Goal: Check status: Check status

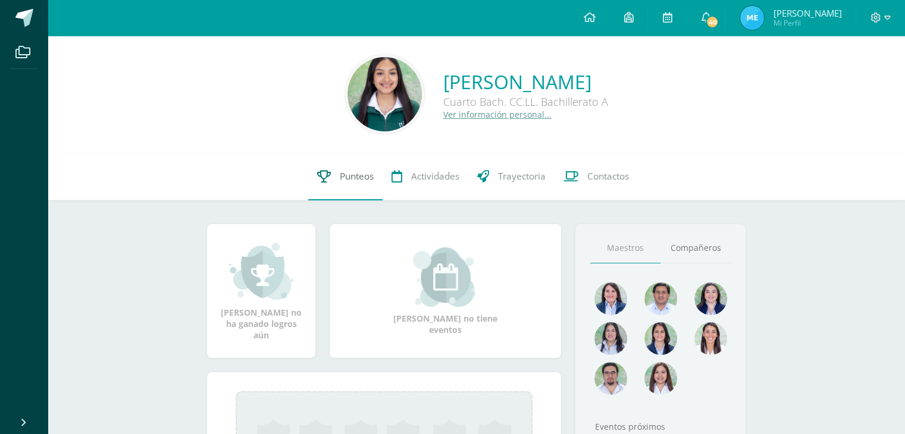
drag, startPoint x: 343, startPoint y: 172, endPoint x: 343, endPoint y: 164, distance: 7.7
click at [343, 172] on span "Punteos" at bounding box center [357, 176] width 34 height 12
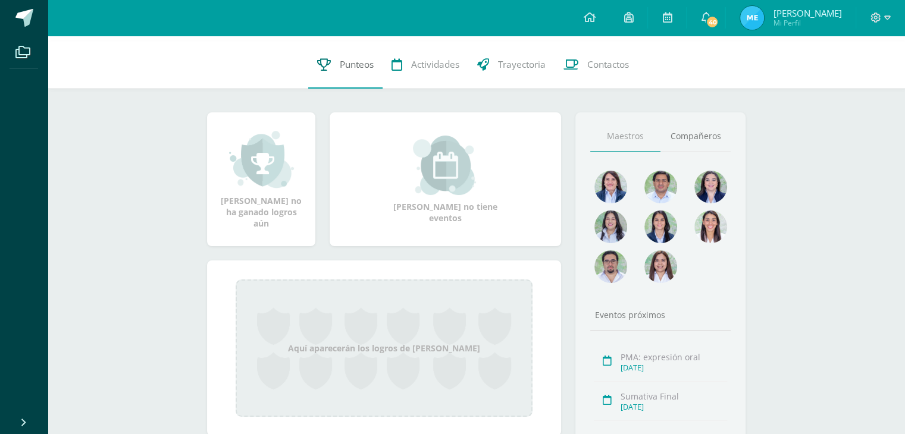
scroll to position [111, 0]
click at [330, 65] on link "Punteos" at bounding box center [345, 66] width 74 height 48
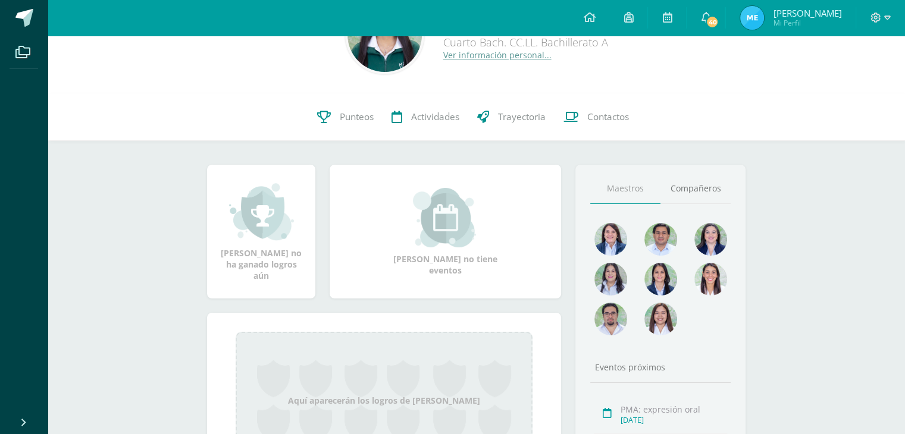
scroll to position [61, 0]
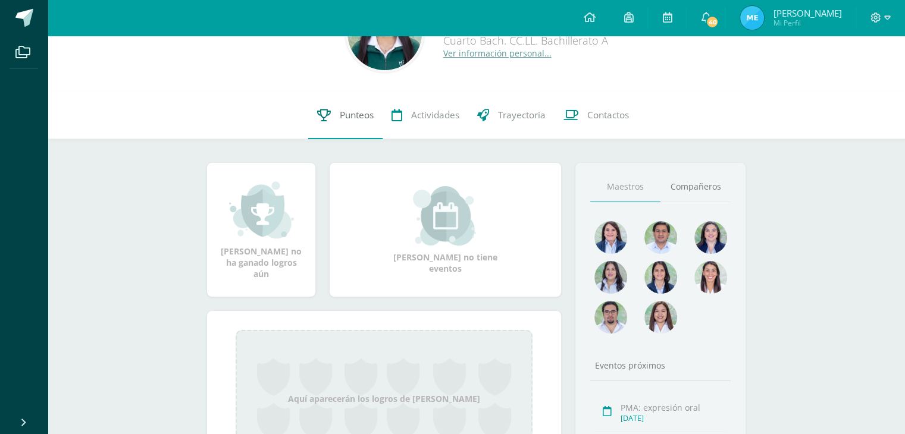
click at [364, 112] on span "Punteos" at bounding box center [357, 115] width 34 height 12
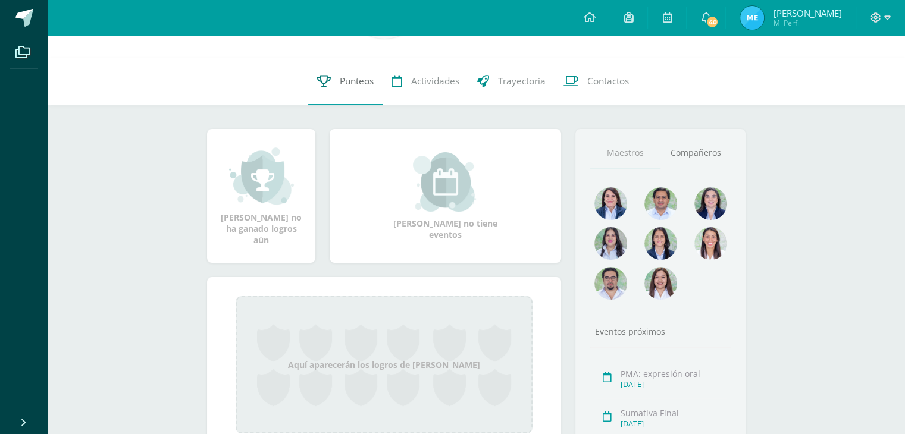
scroll to position [95, 0]
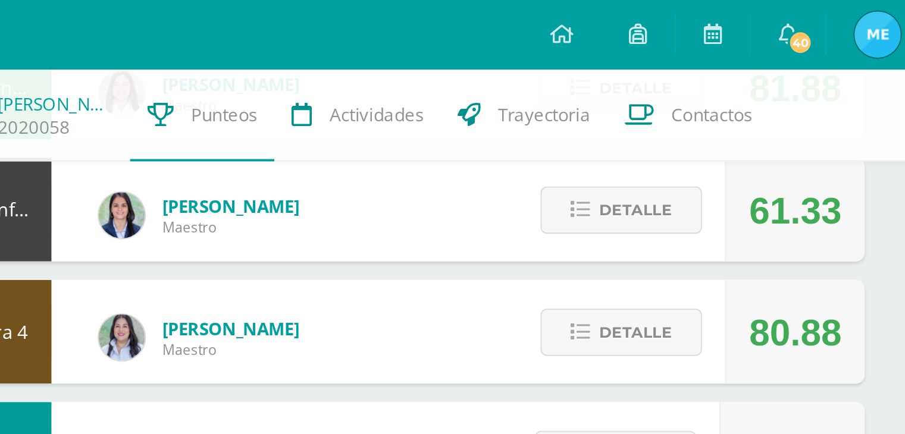
scroll to position [168, 0]
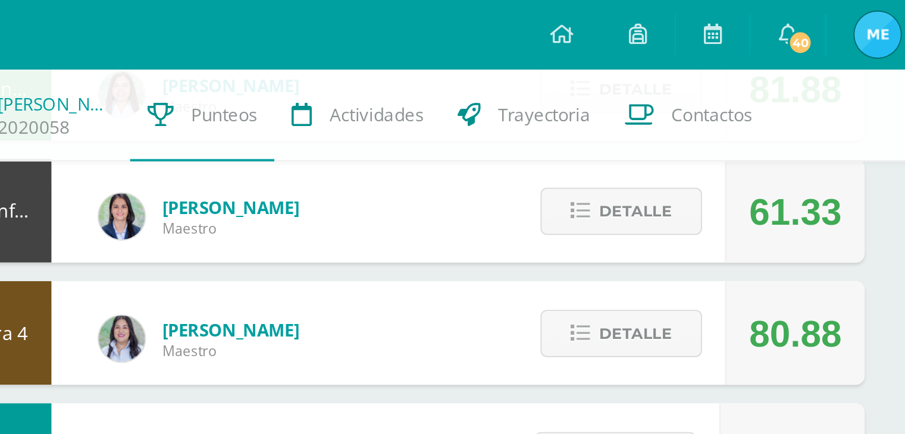
drag, startPoint x: 682, startPoint y: 113, endPoint x: 744, endPoint y: 118, distance: 62.1
click at [744, 118] on div "61.33" at bounding box center [710, 109] width 72 height 54
click at [612, 110] on span "Detalle" at bounding box center [627, 109] width 37 height 22
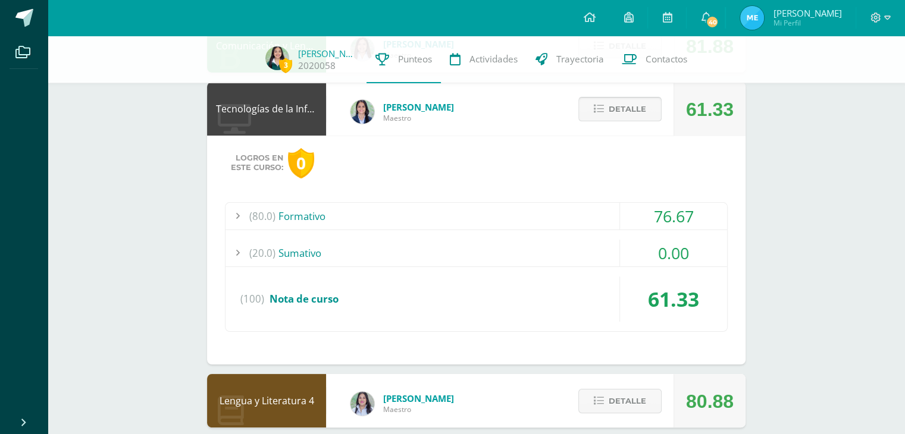
scroll to position [162, 0]
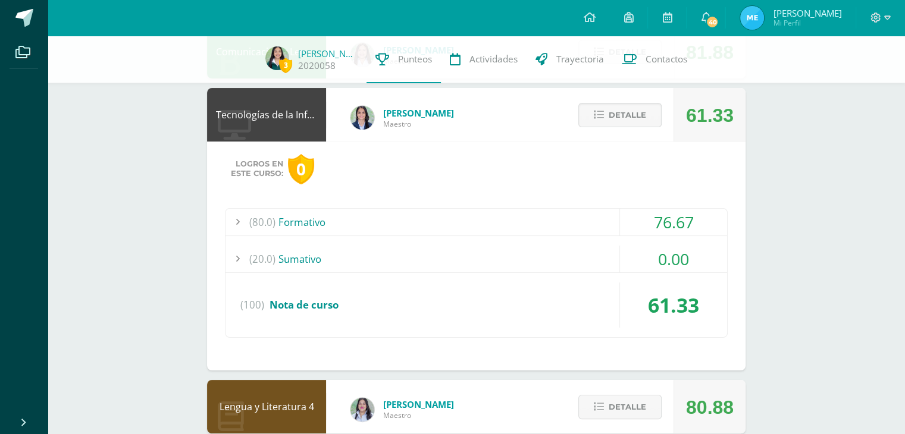
click at [551, 252] on div "(20.0) [GEOGRAPHIC_DATA]" at bounding box center [477, 259] width 502 height 27
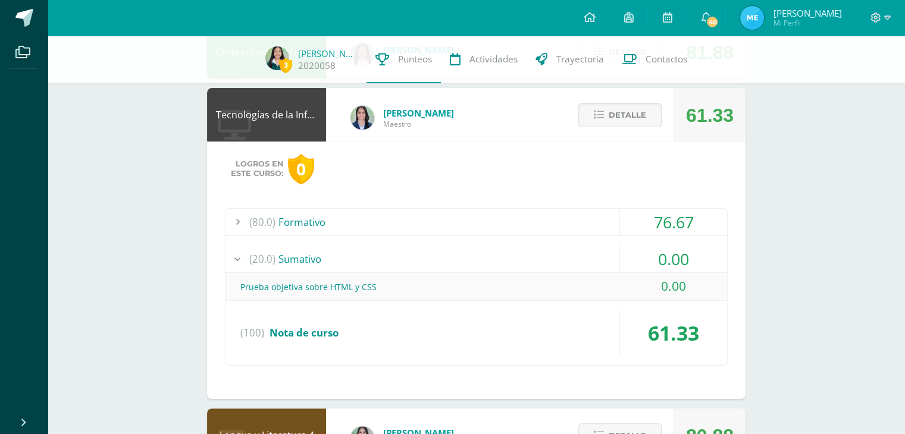
click at [287, 280] on div "Prueba objetiva sobre HTML y CSS" at bounding box center [477, 287] width 502 height 27
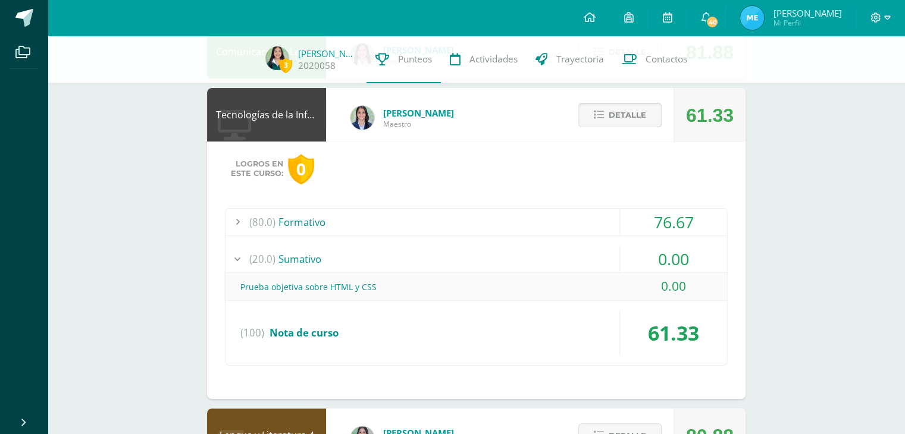
click at [602, 123] on button "Detalle" at bounding box center [619, 115] width 83 height 24
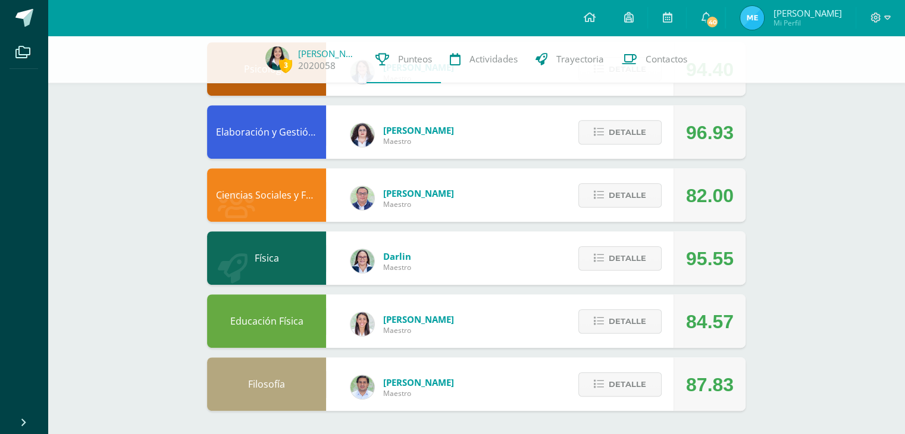
scroll to position [0, 0]
